Goal: Find specific page/section: Find specific page/section

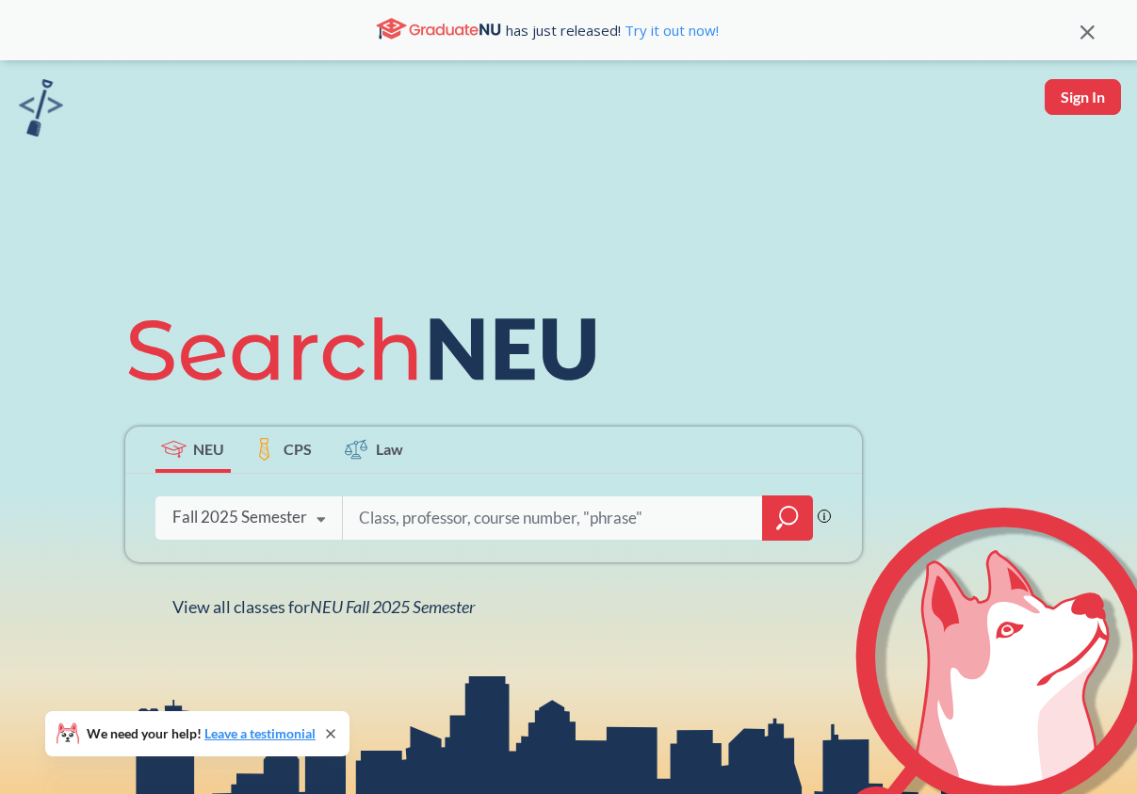
click at [418, 504] on input "search" at bounding box center [553, 518] width 392 height 40
type input "bex"
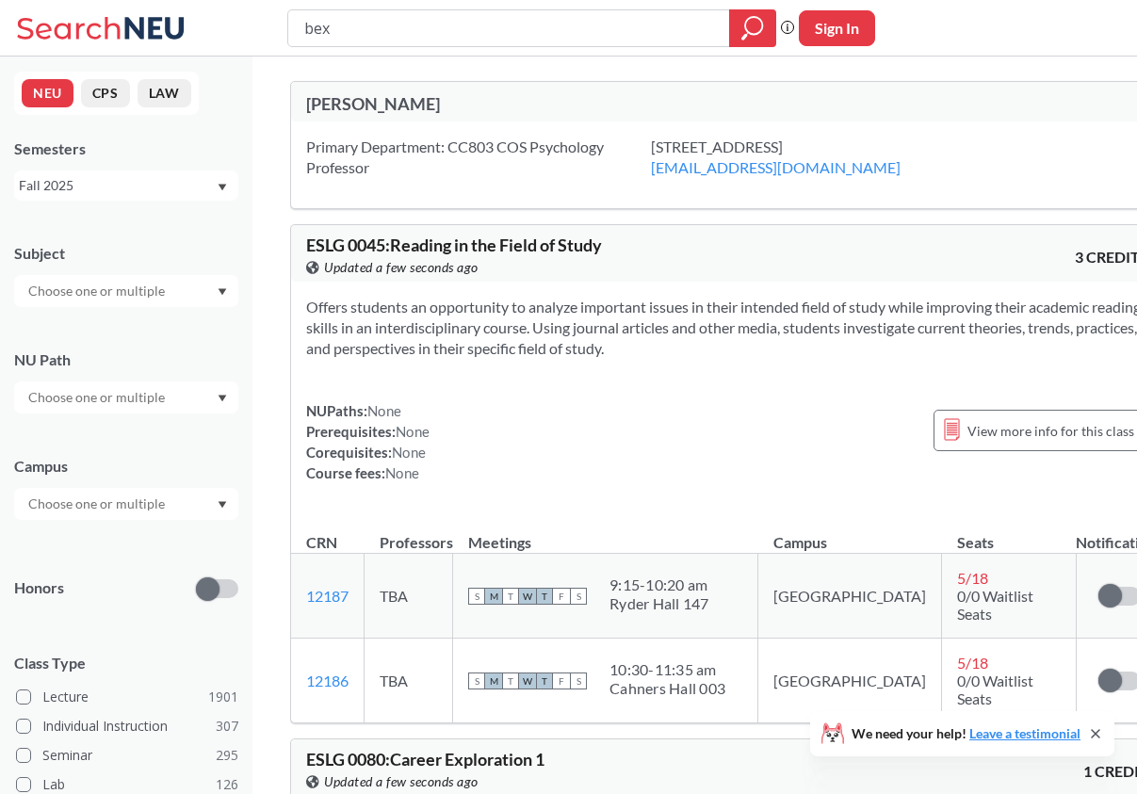
click at [352, 103] on div "[PERSON_NAME]" at bounding box center [516, 103] width 421 height 21
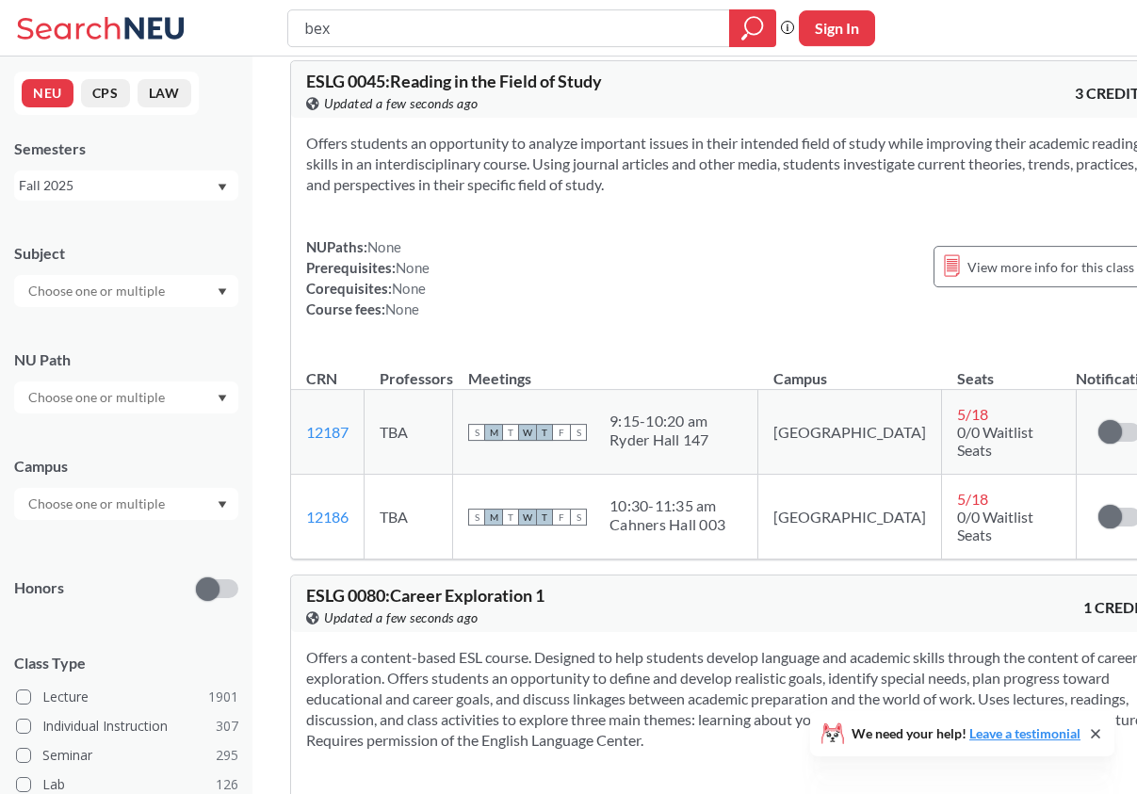
scroll to position [192, 0]
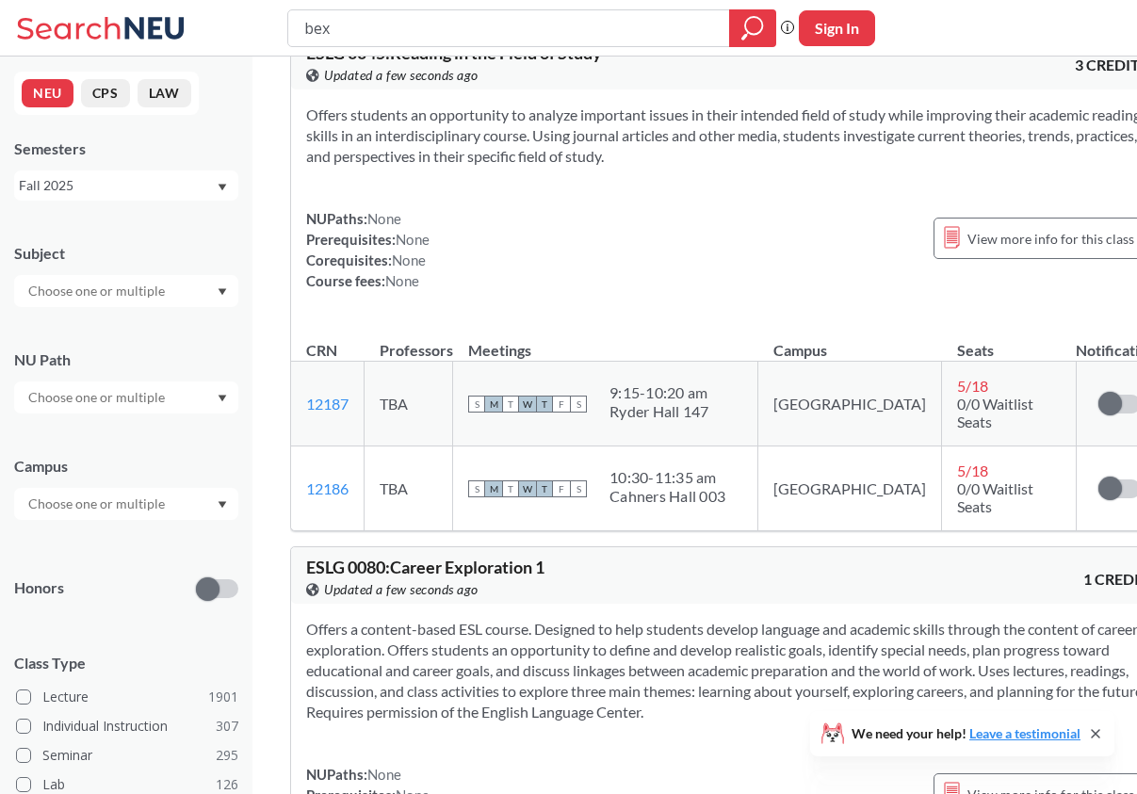
click at [147, 506] on input "text" at bounding box center [98, 504] width 158 height 23
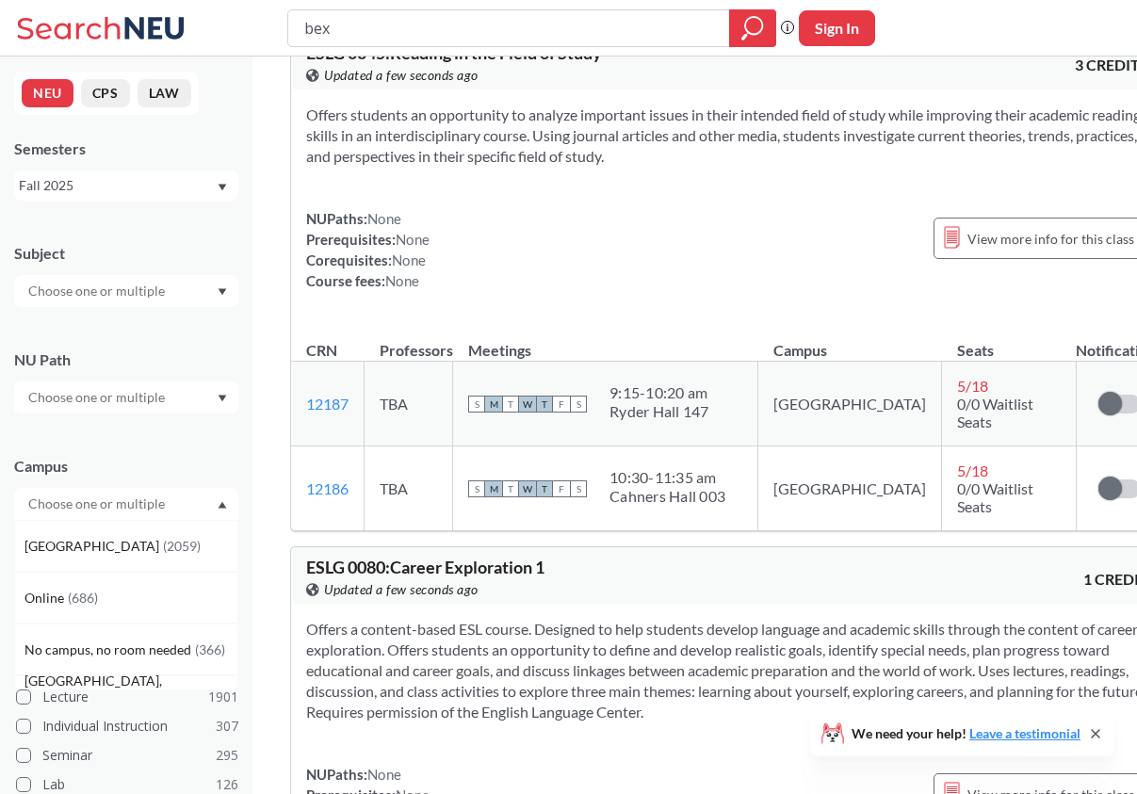
scroll to position [96, 0]
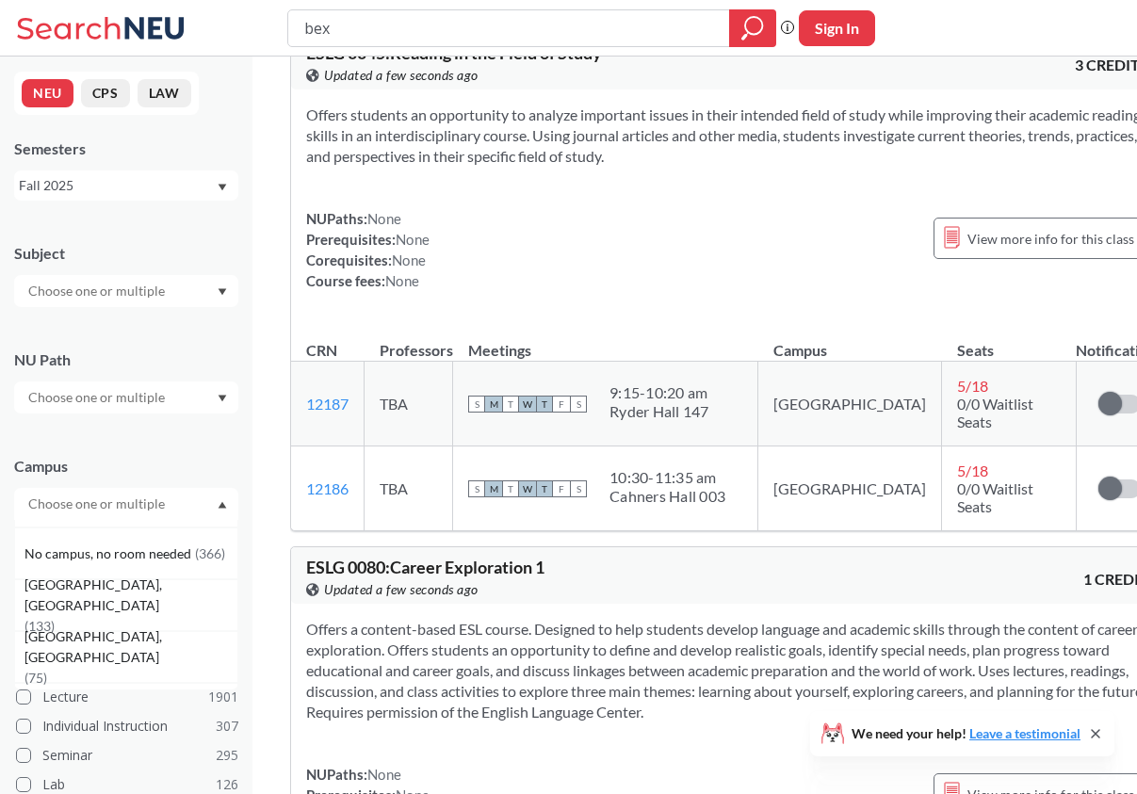
click at [147, 591] on div "[GEOGRAPHIC_DATA], [GEOGRAPHIC_DATA] ( 133 )" at bounding box center [126, 605] width 224 height 52
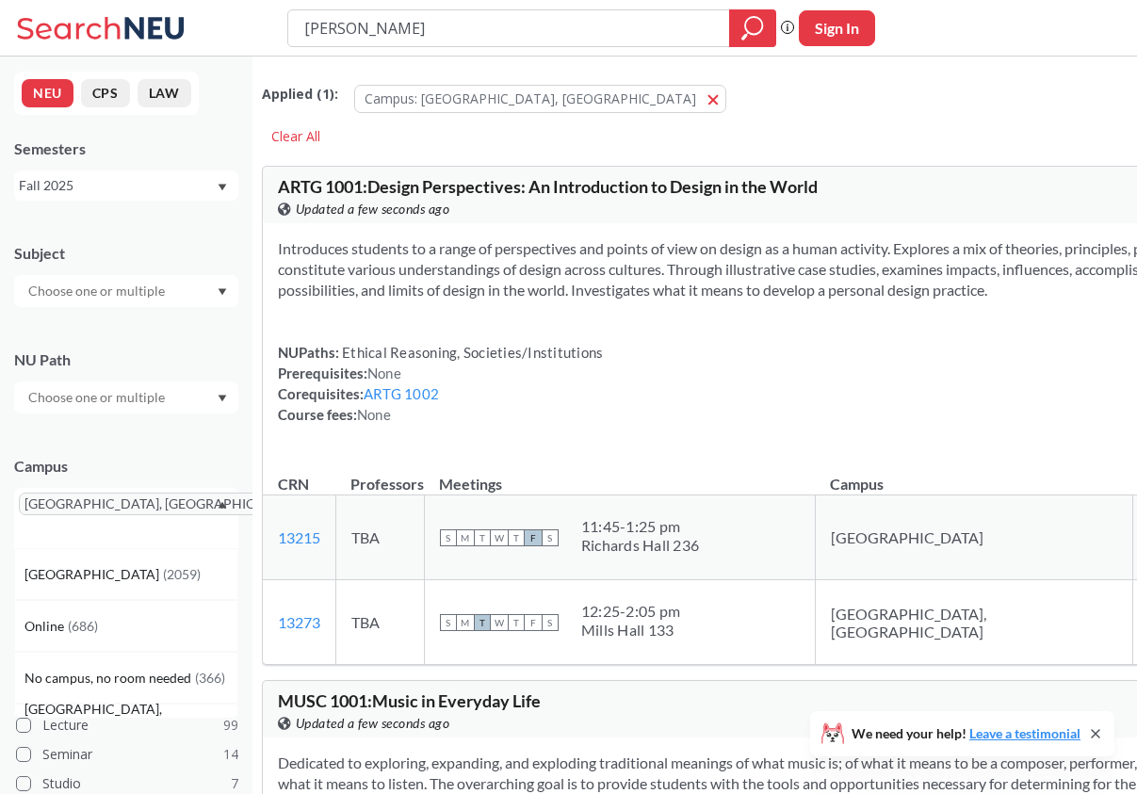
type input "[PERSON_NAME]"
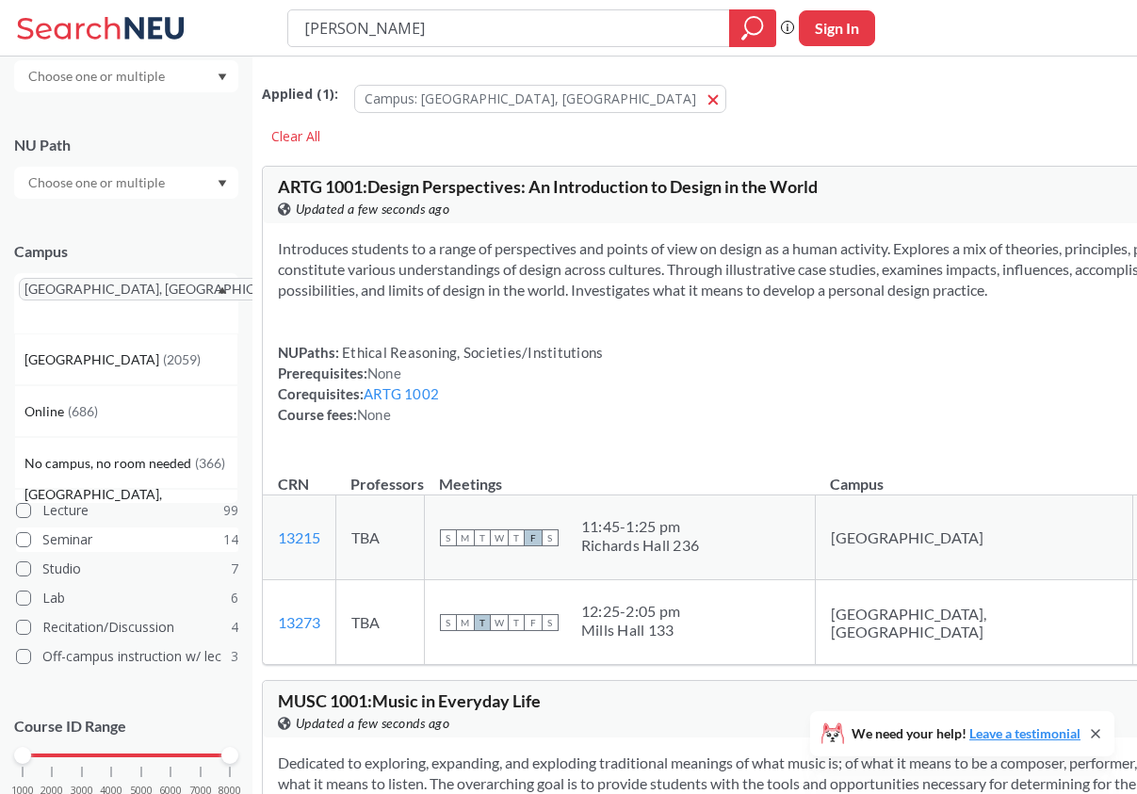
scroll to position [235, 0]
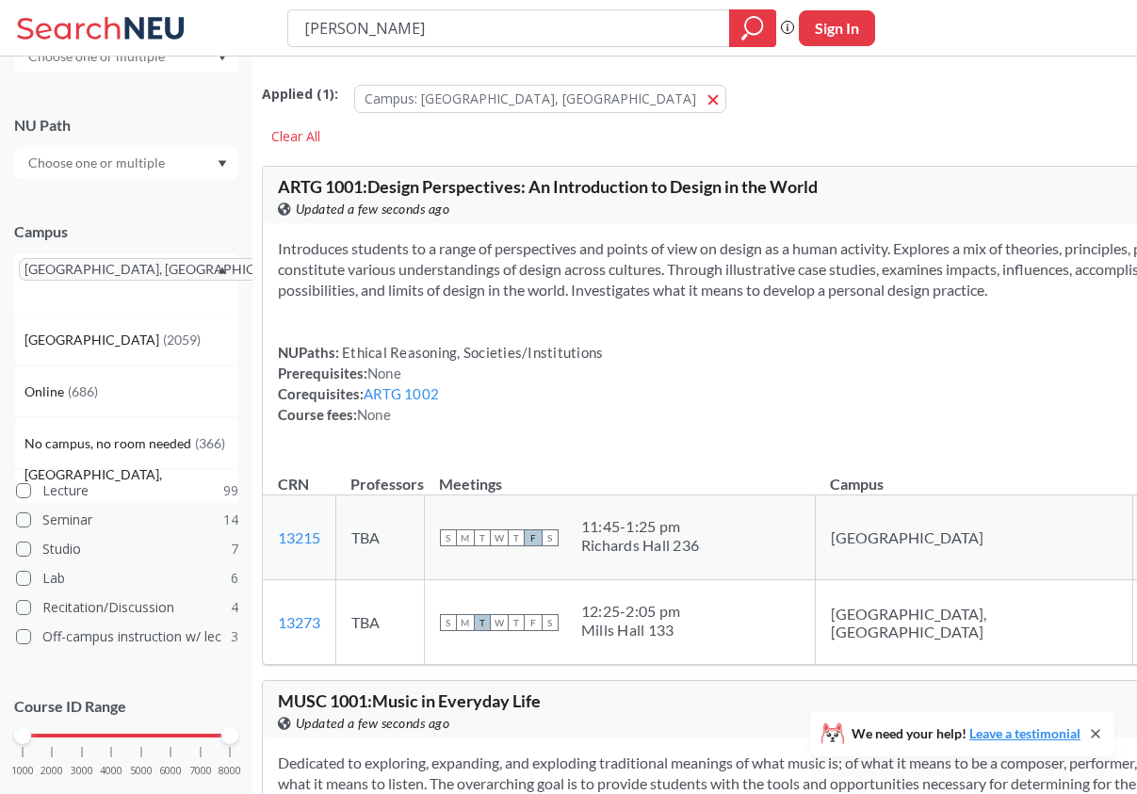
click at [34, 479] on label "Lecture 99" at bounding box center [127, 491] width 222 height 24
click at [42, 480] on input "Lecture 99" at bounding box center [49, 487] width 15 height 15
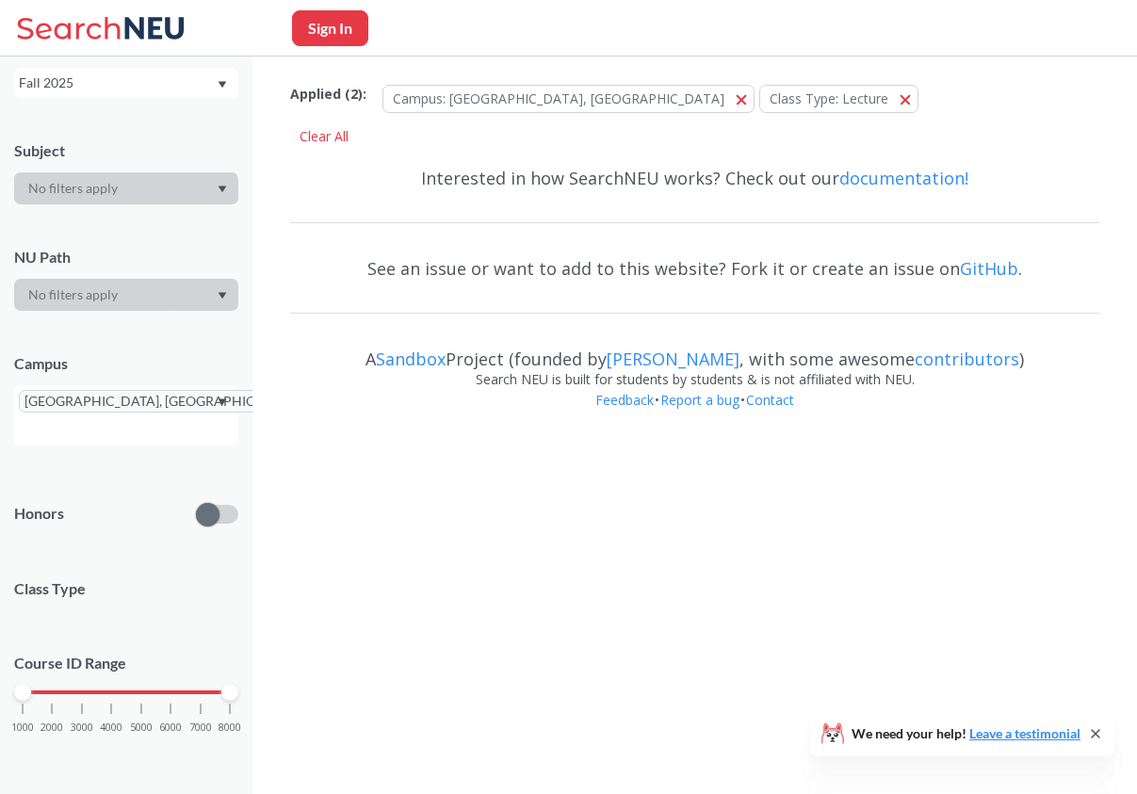
scroll to position [59, 0]
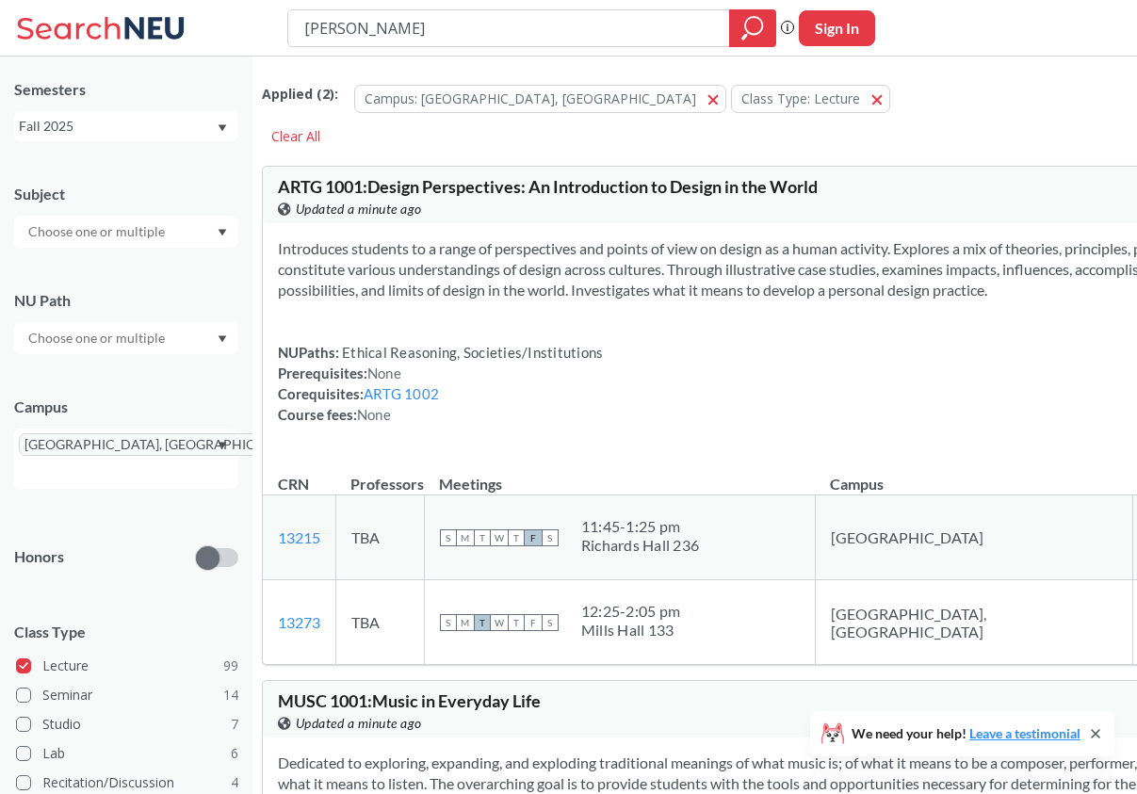
click at [161, 246] on div at bounding box center [126, 232] width 224 height 32
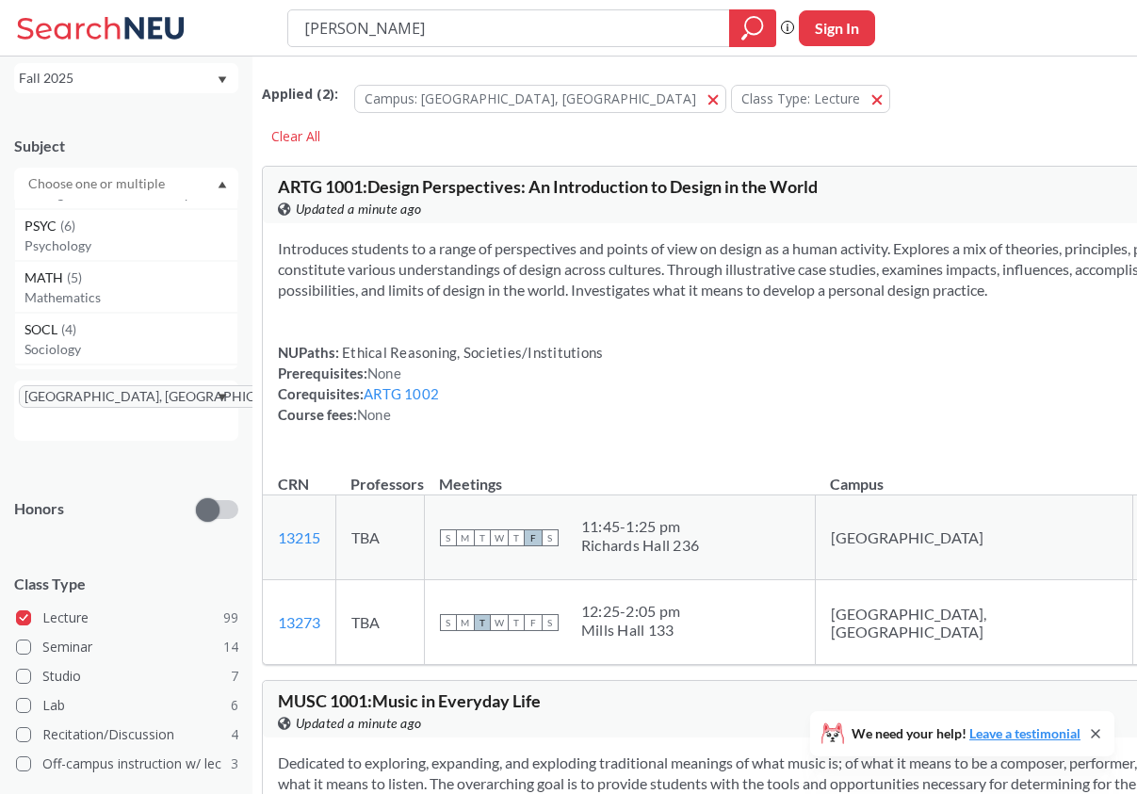
scroll to position [144, 0]
click at [122, 231] on div "PSYC ( 6 )" at bounding box center [130, 228] width 213 height 21
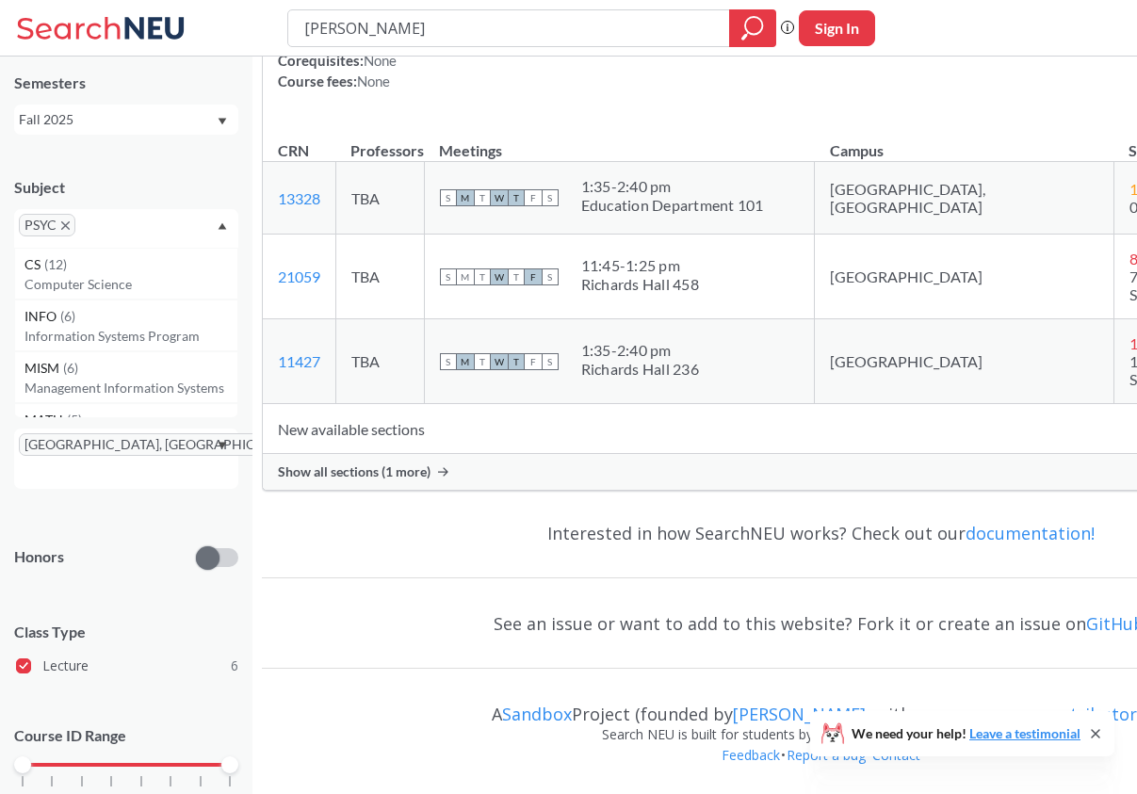
scroll to position [3851, 0]
